Goal: Find specific page/section: Find specific page/section

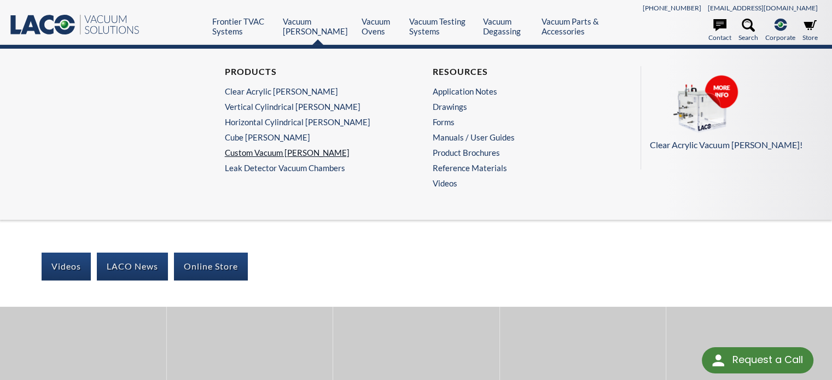
click at [269, 153] on link "Custom Vacuum [PERSON_NAME]" at bounding box center [309, 153] width 169 height 10
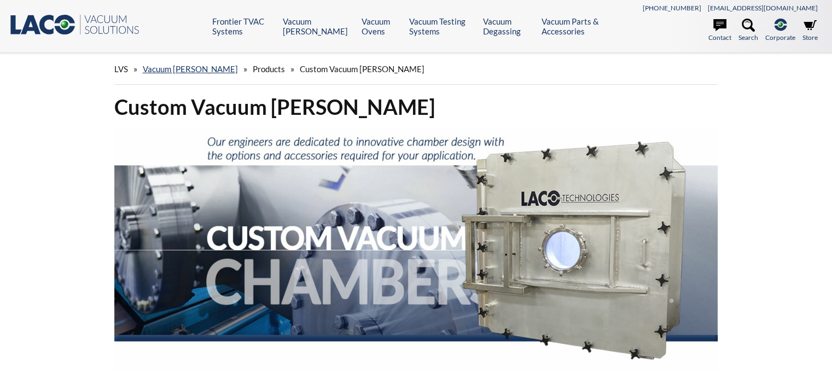
select select "Language Translate Widget"
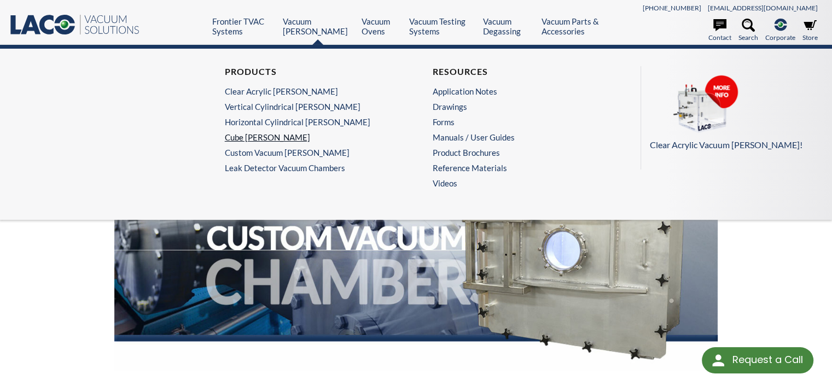
click at [272, 139] on link "Cube [PERSON_NAME]" at bounding box center [309, 137] width 169 height 10
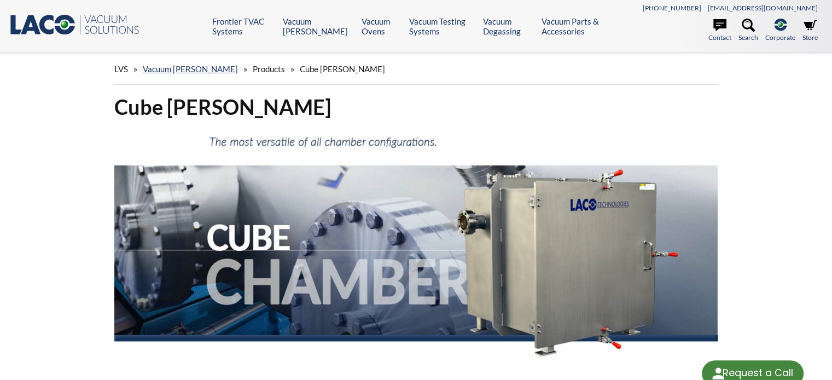
select select "Language Translate Widget"
